Goal: Communication & Community: Answer question/provide support

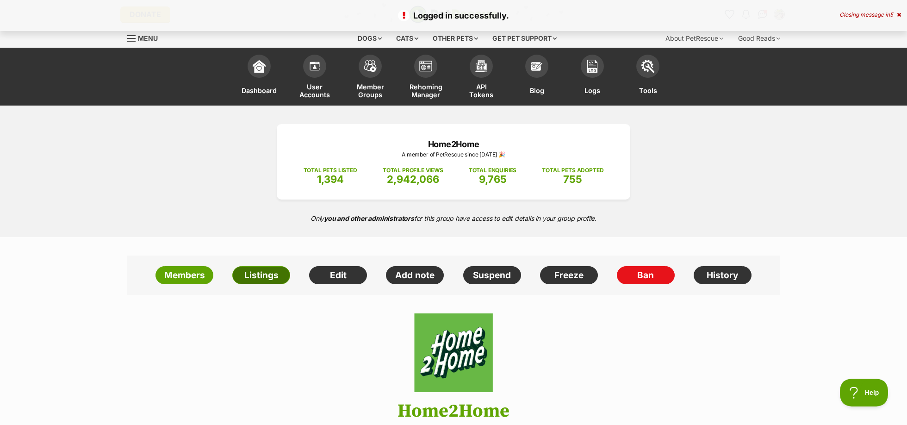
drag, startPoint x: 259, startPoint y: 274, endPoint x: 278, endPoint y: 270, distance: 19.9
click at [259, 274] on link "Listings" at bounding box center [261, 275] width 58 height 19
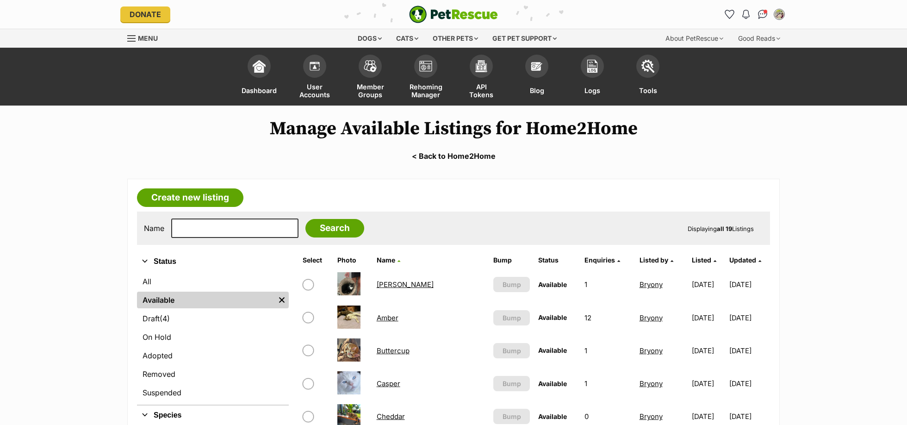
click at [396, 348] on link "Buttercup" at bounding box center [393, 350] width 33 height 9
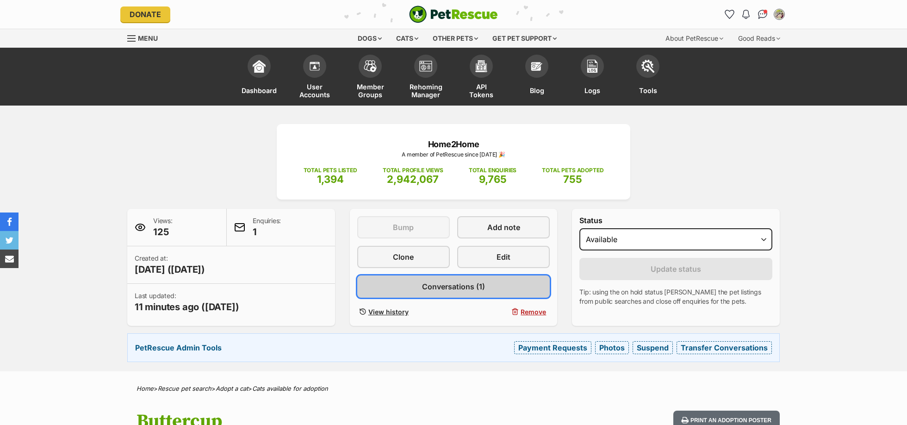
click at [460, 285] on span "Conversations (1)" at bounding box center [453, 286] width 63 height 11
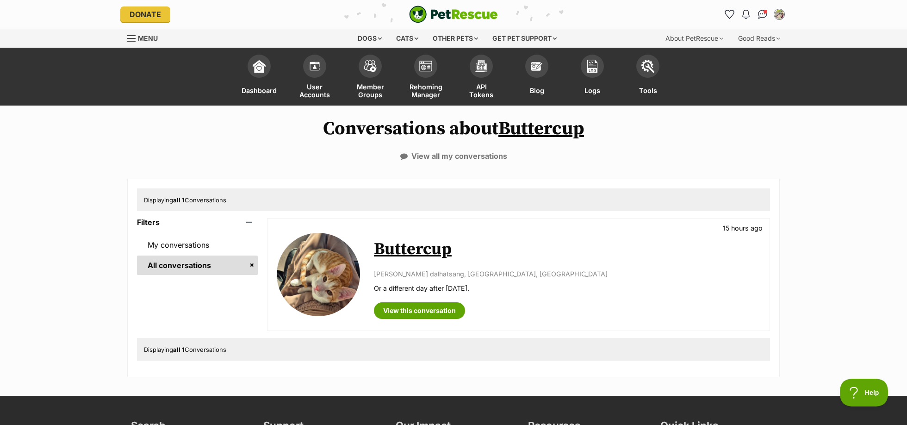
click at [422, 253] on link "Buttercup" at bounding box center [413, 249] width 78 height 21
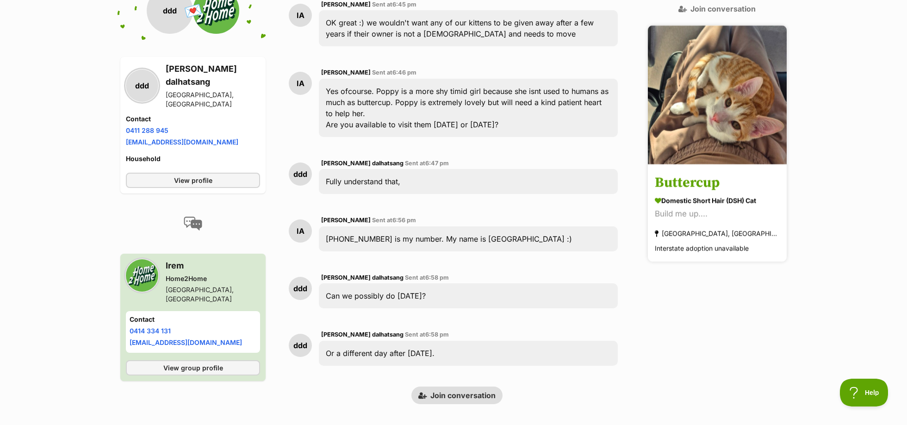
scroll to position [1718, 0]
